Goal: Find specific fact: Find contact information

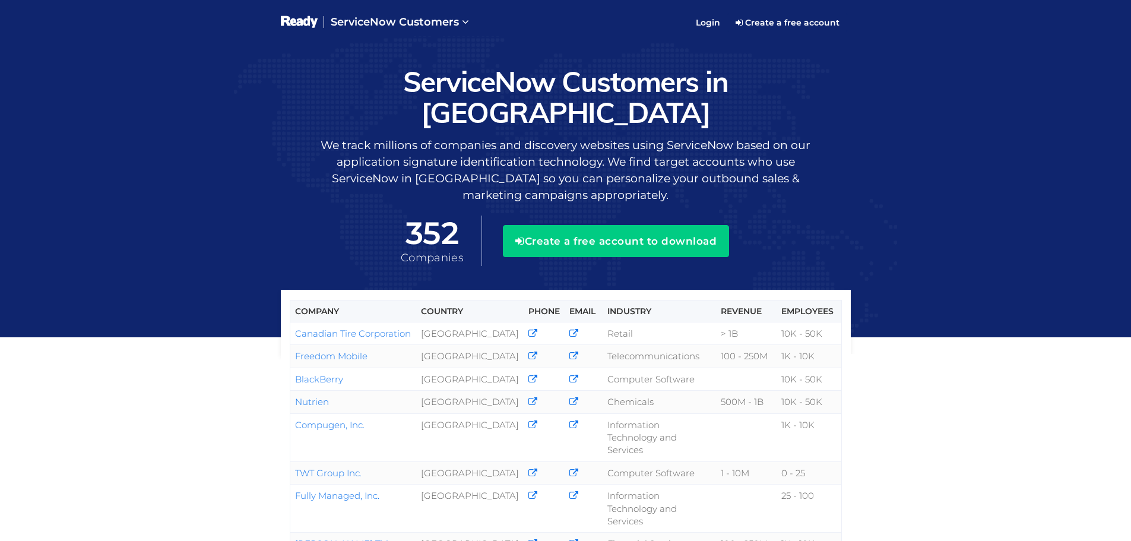
drag, startPoint x: 422, startPoint y: 215, endPoint x: 429, endPoint y: 215, distance: 7.1
click at [429, 216] on span "352" at bounding box center [432, 233] width 63 height 34
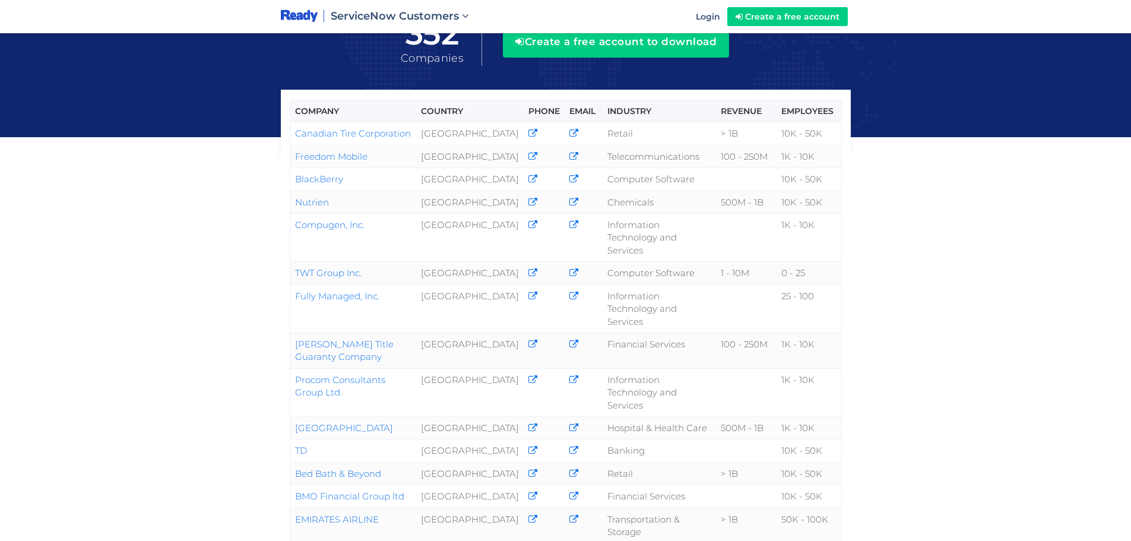
scroll to position [158, 0]
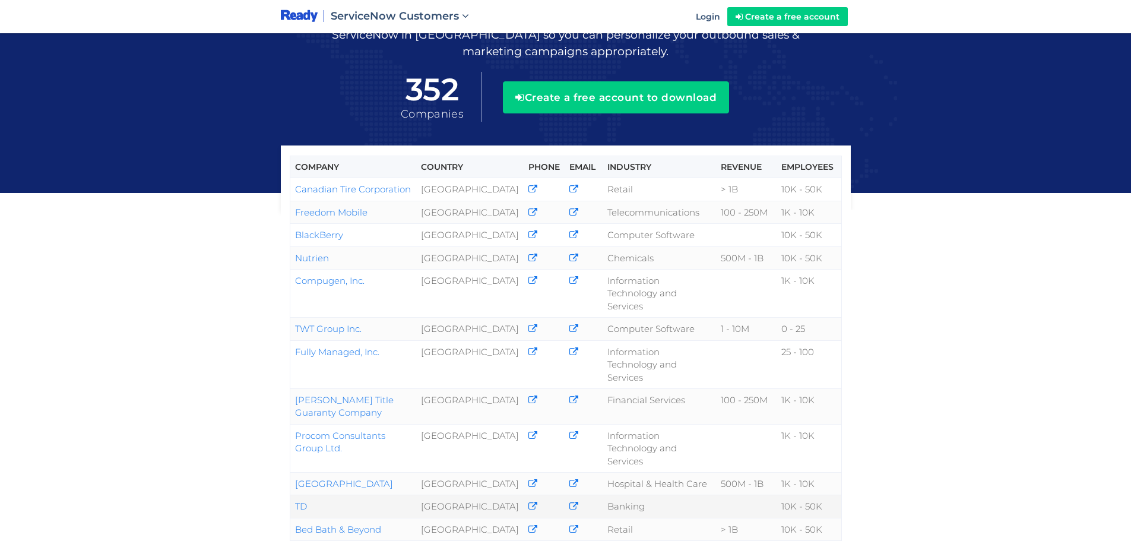
scroll to position [119, 0]
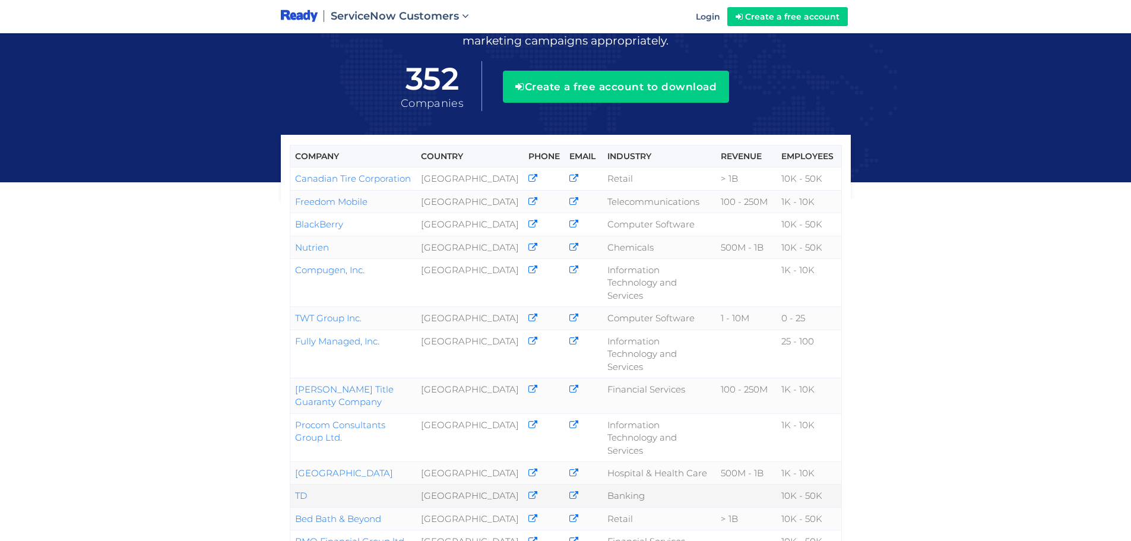
drag, startPoint x: 325, startPoint y: 419, endPoint x: 295, endPoint y: 422, distance: 29.8
click at [295, 484] on td "TD" at bounding box center [353, 495] width 126 height 23
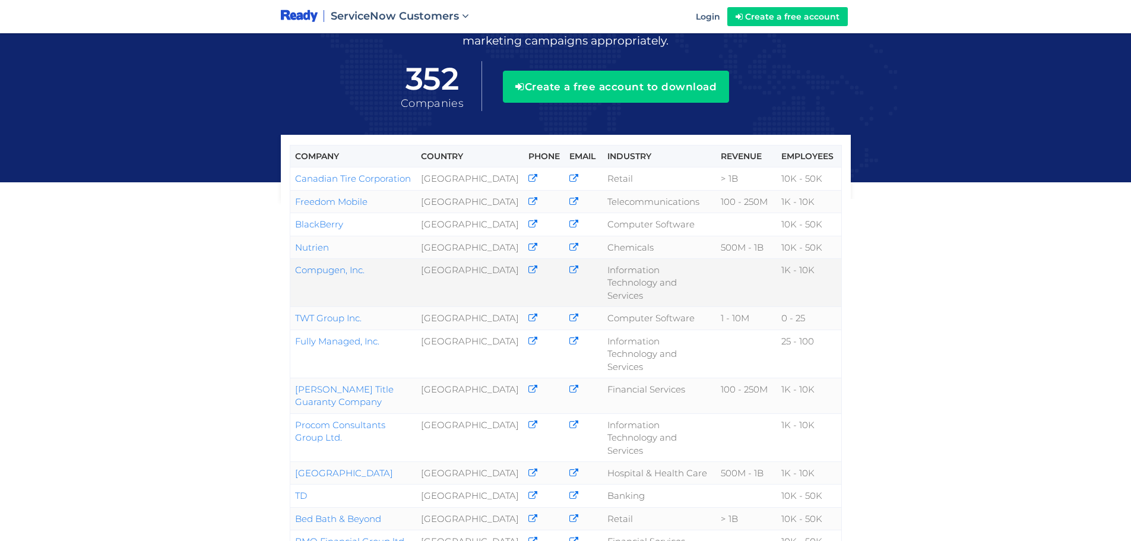
copy link "TD"
